Goal: Task Accomplishment & Management: Complete application form

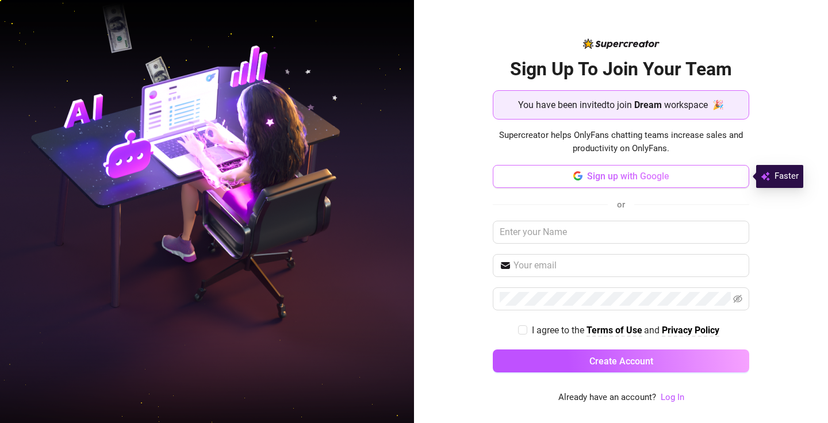
click at [631, 174] on span "Sign up with Google" at bounding box center [628, 176] width 82 height 11
